Goal: Task Accomplishment & Management: Manage account settings

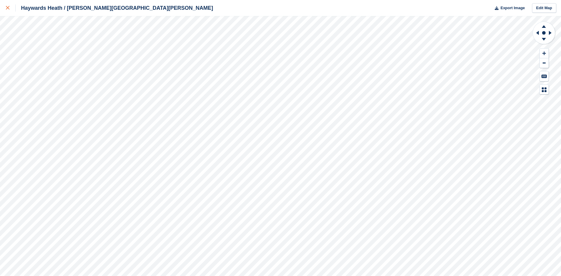
click at [9, 5] on div at bounding box center [11, 7] width 10 height 7
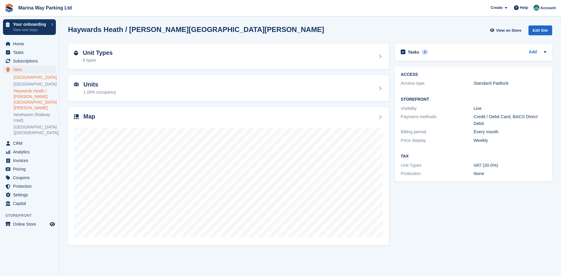
click at [24, 77] on link "[GEOGRAPHIC_DATA]" at bounding box center [35, 78] width 42 height 6
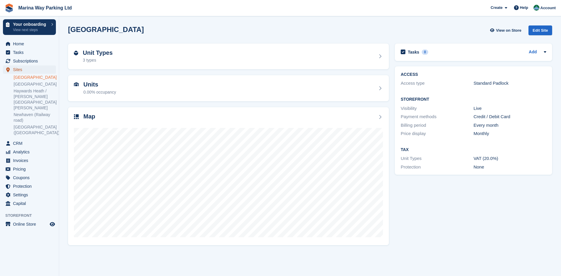
click at [17, 67] on span "Sites" at bounding box center [30, 69] width 35 height 8
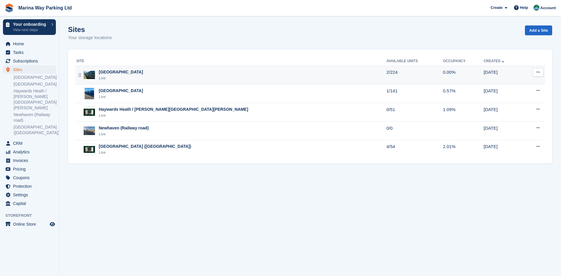
click at [539, 75] on button at bounding box center [538, 72] width 11 height 9
click at [502, 103] on p "Unit types" at bounding box center [514, 104] width 51 height 8
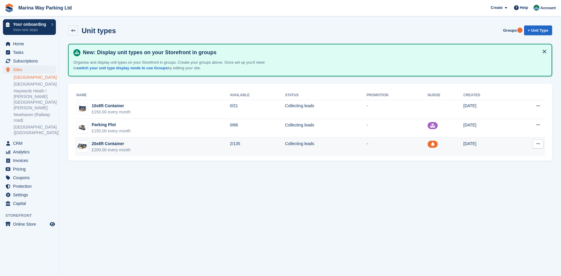
click at [536, 144] on icon at bounding box center [537, 144] width 3 height 4
click at [502, 156] on p "Edit unit type" at bounding box center [514, 155] width 51 height 8
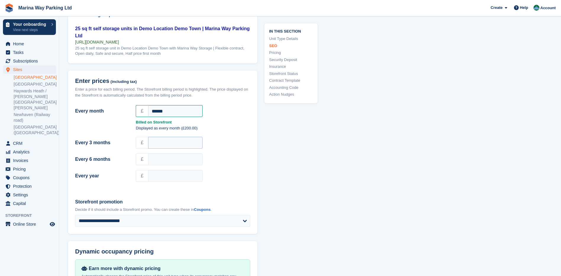
scroll to position [473, 0]
drag, startPoint x: 179, startPoint y: 114, endPoint x: 120, endPoint y: 119, distance: 59.0
click at [120, 118] on div "Every month £ ******" at bounding box center [163, 110] width 182 height 14
type input "***"
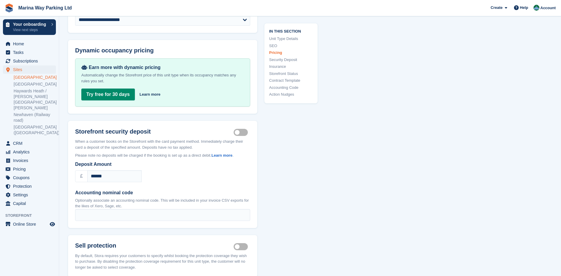
scroll to position [710, 0]
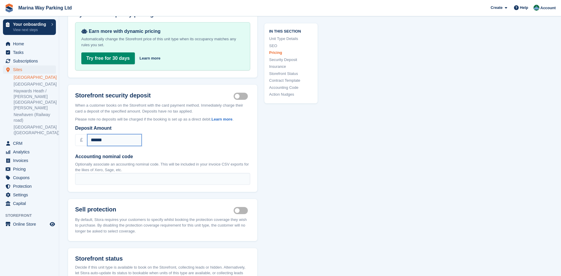
drag, startPoint x: 119, startPoint y: 146, endPoint x: 79, endPoint y: 146, distance: 39.6
click at [79, 146] on div "£ ******" at bounding box center [162, 140] width 175 height 12
type input "***"
click at [328, 184] on div "**********" at bounding box center [310, 85] width 484 height 1490
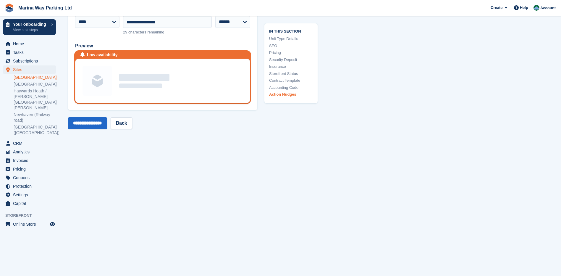
scroll to position [1271, 0]
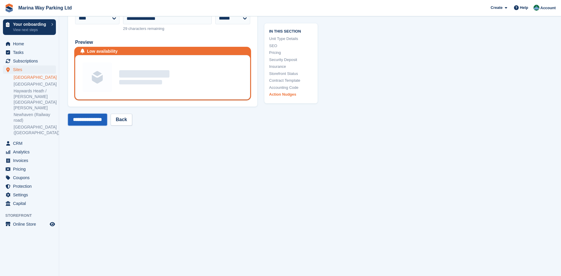
click at [93, 125] on input "**********" at bounding box center [87, 120] width 39 height 12
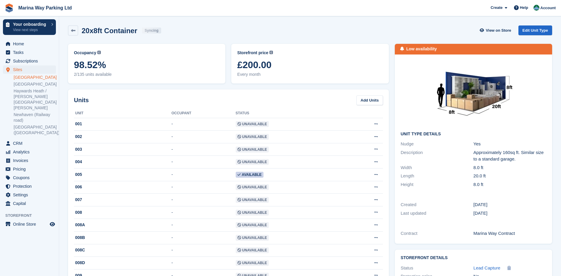
click at [254, 29] on div "20x8ft Container Syncing View on Store Edit Unit Type" at bounding box center [310, 30] width 484 height 10
click at [13, 42] on span "Home" at bounding box center [30, 44] width 35 height 8
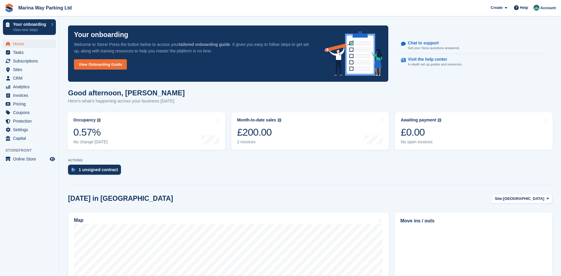
click at [198, 184] on div at bounding box center [310, 183] width 484 height 3
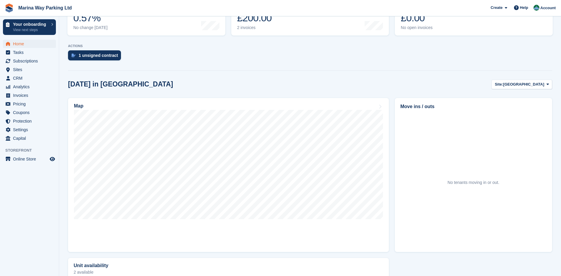
scroll to position [118, 0]
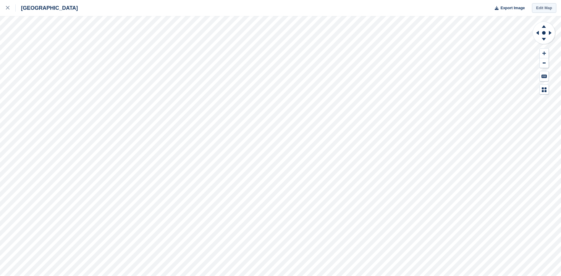
click at [546, 6] on link "Edit Map" at bounding box center [544, 8] width 24 height 10
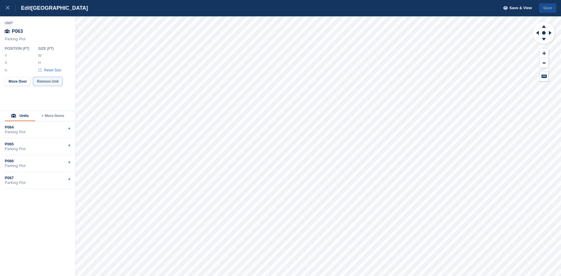
click at [48, 82] on button "Remove Unit" at bounding box center [47, 81] width 29 height 9
type input "*******"
click at [20, 69] on button "Remove Objects" at bounding box center [22, 66] width 35 height 9
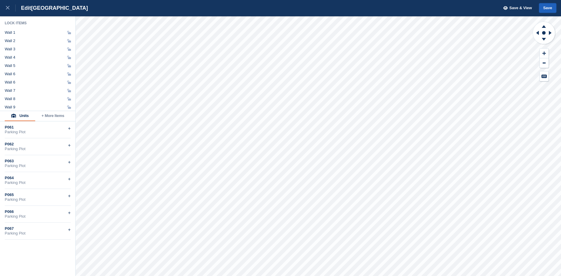
click at [548, 8] on button "Save" at bounding box center [547, 8] width 17 height 10
click at [8, 8] on icon at bounding box center [8, 8] width 4 height 4
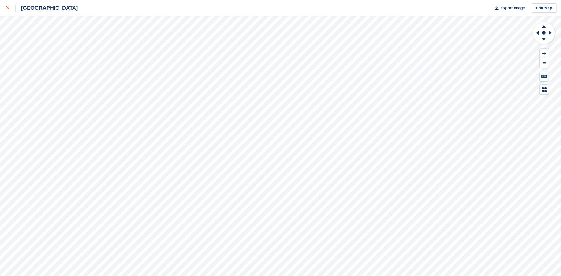
click at [7, 9] on icon at bounding box center [8, 8] width 4 height 4
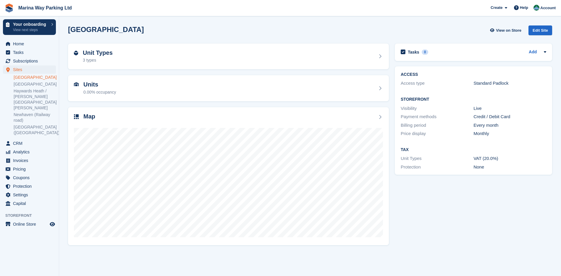
click at [393, 143] on div "ACCESS Access type Standard Padlock Storefront Visibility Live Payment methods …" at bounding box center [473, 120] width 163 height 114
click at [17, 46] on span "Home" at bounding box center [30, 44] width 35 height 8
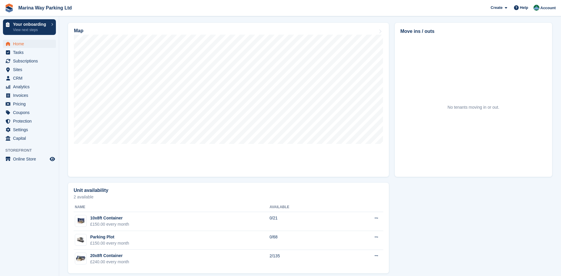
scroll to position [195, 0]
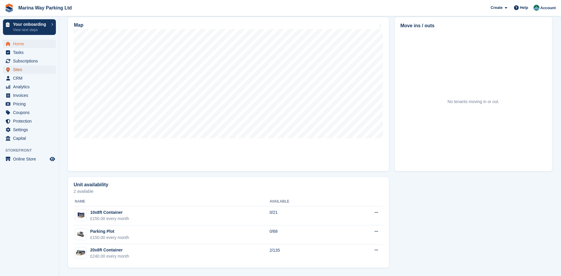
click at [16, 69] on span "Sites" at bounding box center [30, 69] width 35 height 8
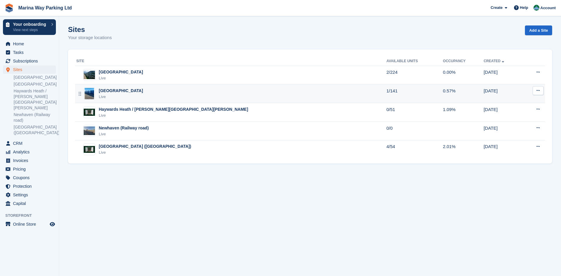
click at [111, 90] on div "[GEOGRAPHIC_DATA]" at bounding box center [121, 91] width 44 height 6
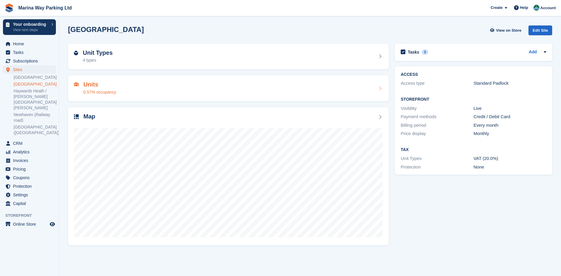
click at [130, 87] on div "Units 0.57% occupancy" at bounding box center [228, 88] width 309 height 14
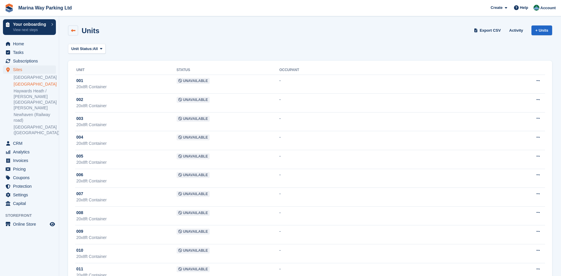
click at [76, 32] on link at bounding box center [73, 30] width 10 height 10
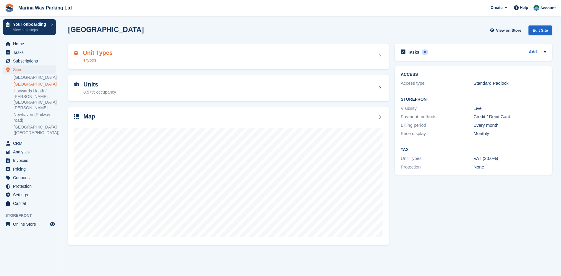
click at [150, 61] on div "Unit Types 4 types" at bounding box center [228, 56] width 309 height 14
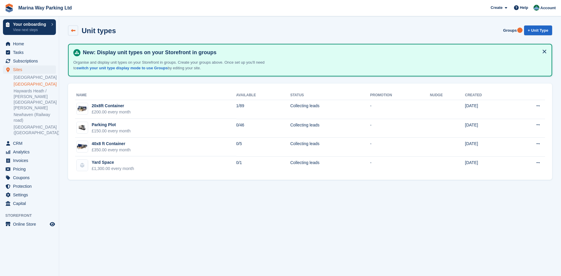
click at [75, 30] on icon at bounding box center [73, 30] width 4 height 4
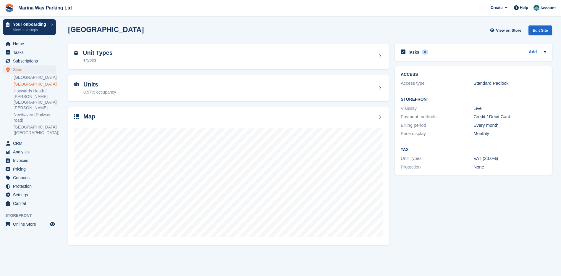
click at [61, 148] on section "Peacehaven View on Store Edit Site Unit Types 4 types Units 0.57% occupancy Map…" at bounding box center [310, 138] width 502 height 276
